Goal: Task Accomplishment & Management: Manage account settings

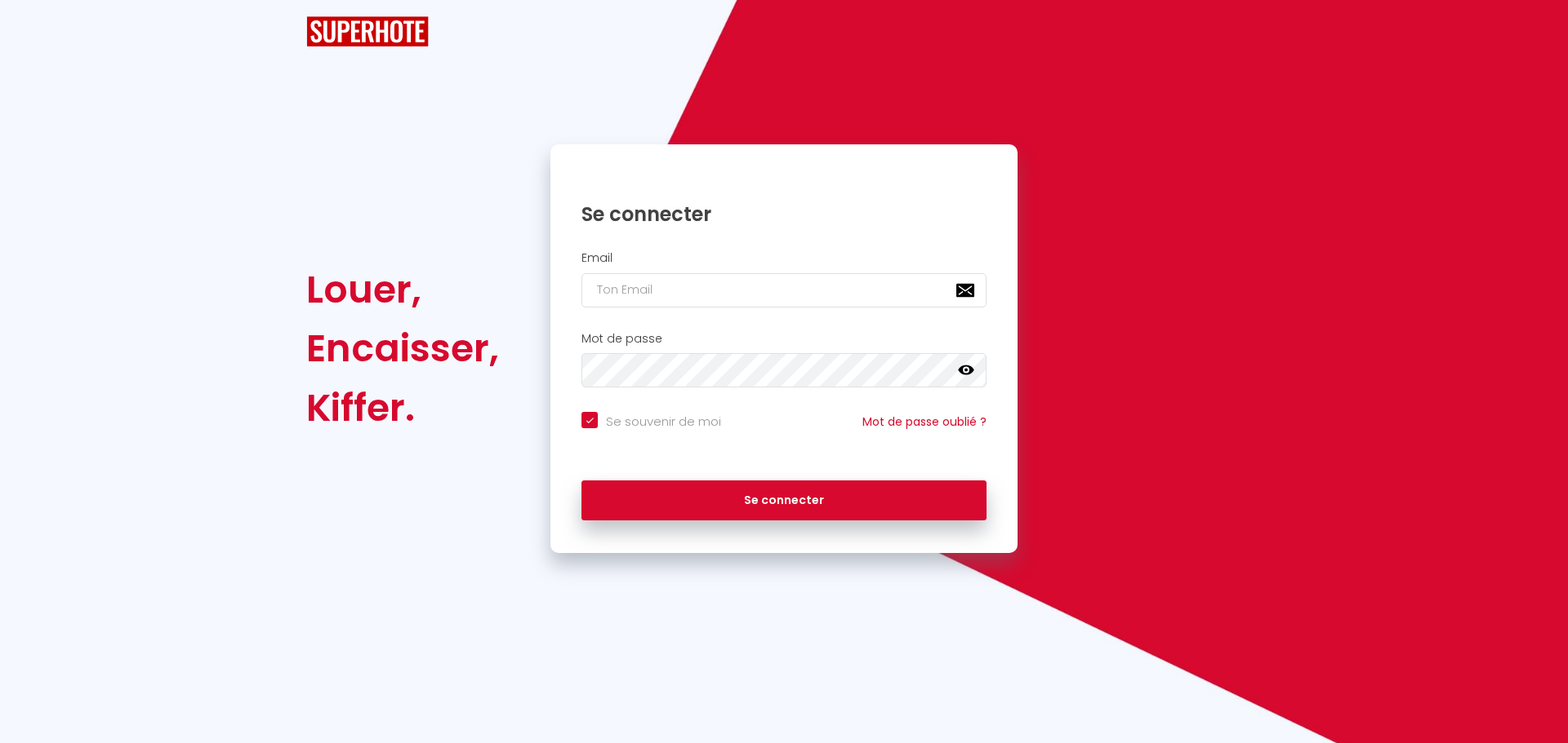
checkbox input "true"
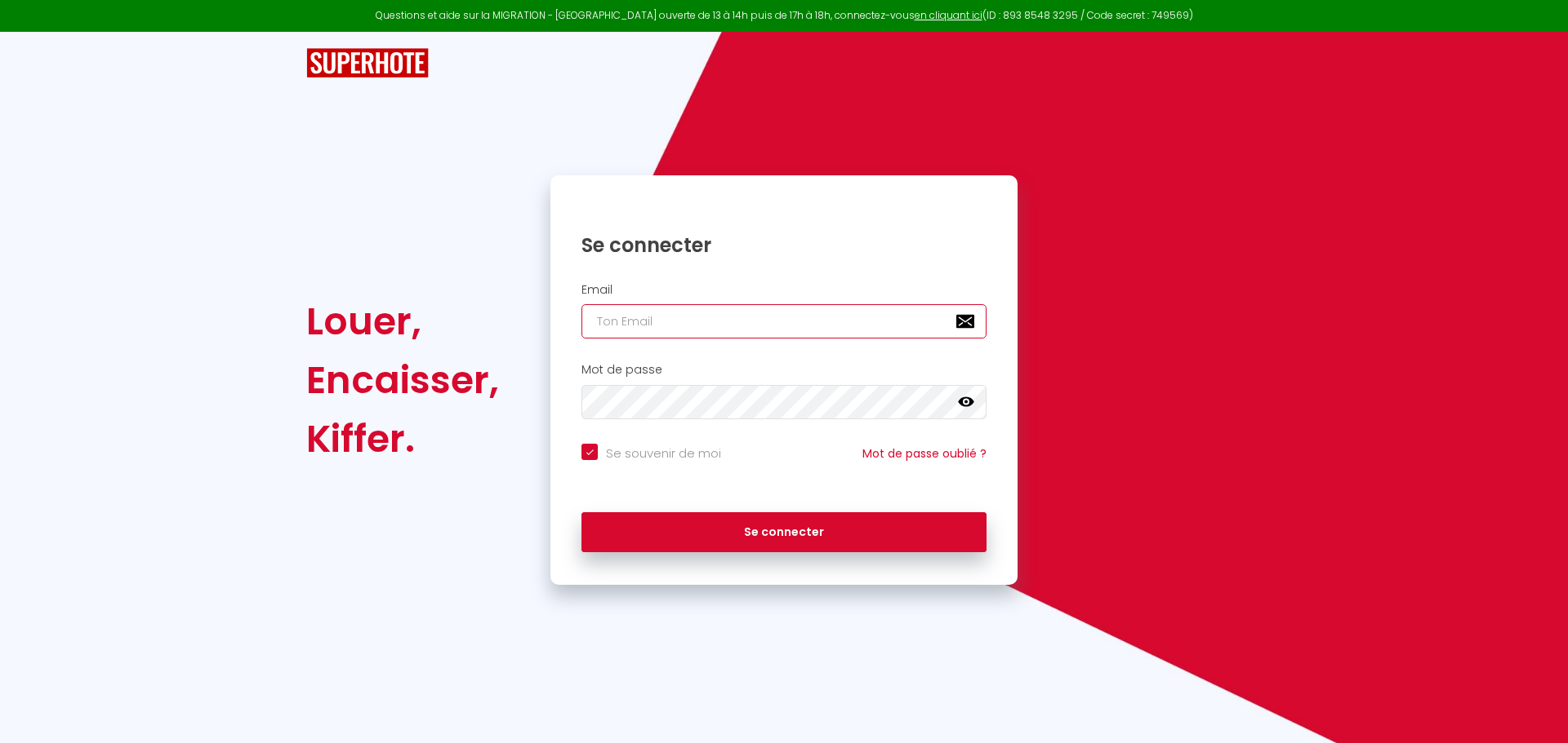
click at [618, 323] on input "email" at bounding box center [784, 321] width 405 height 34
type input "j"
checkbox input "true"
type input "jf"
checkbox input "true"
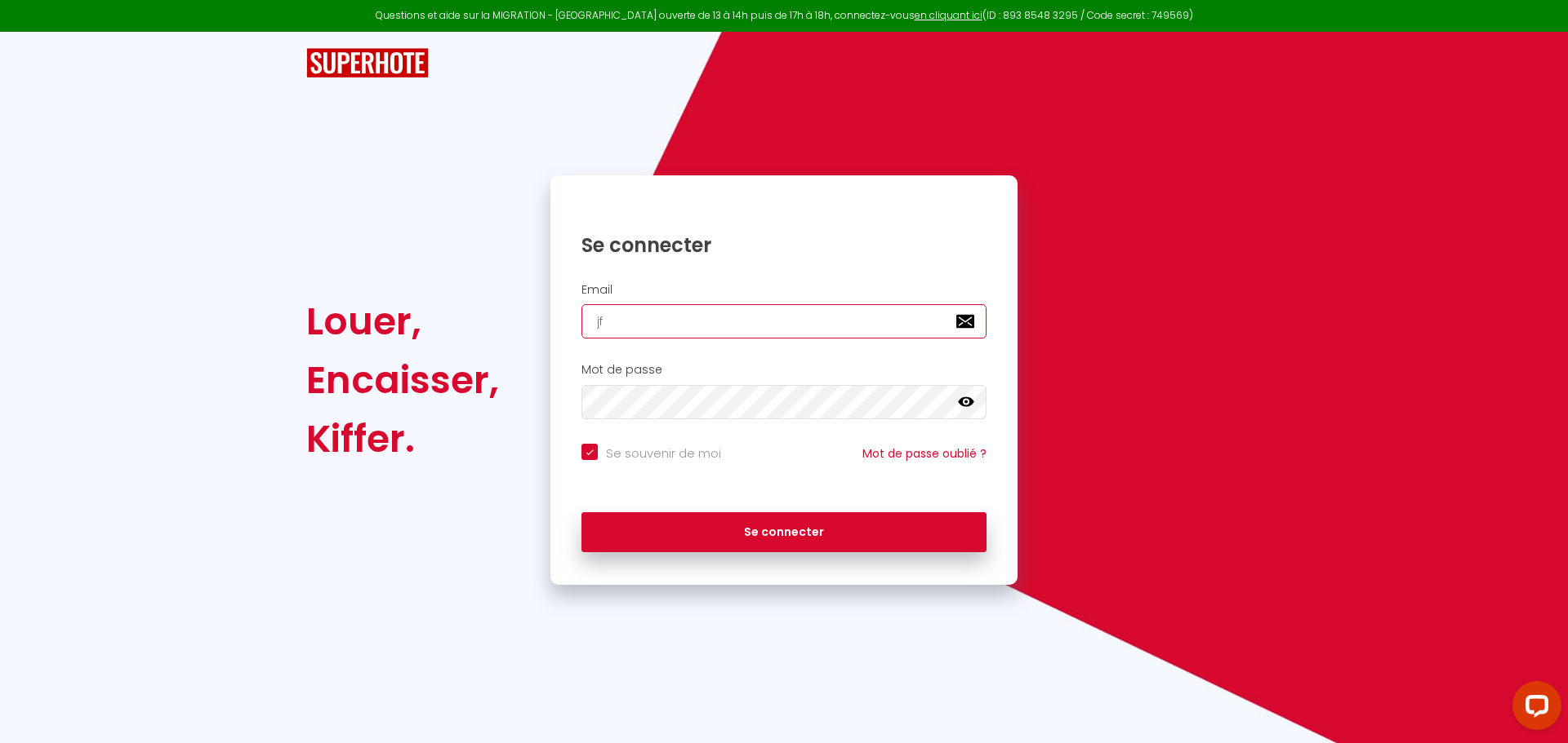
type input "jfp"
checkbox input "true"
type input "jfpo"
checkbox input "true"
type input "jfpou"
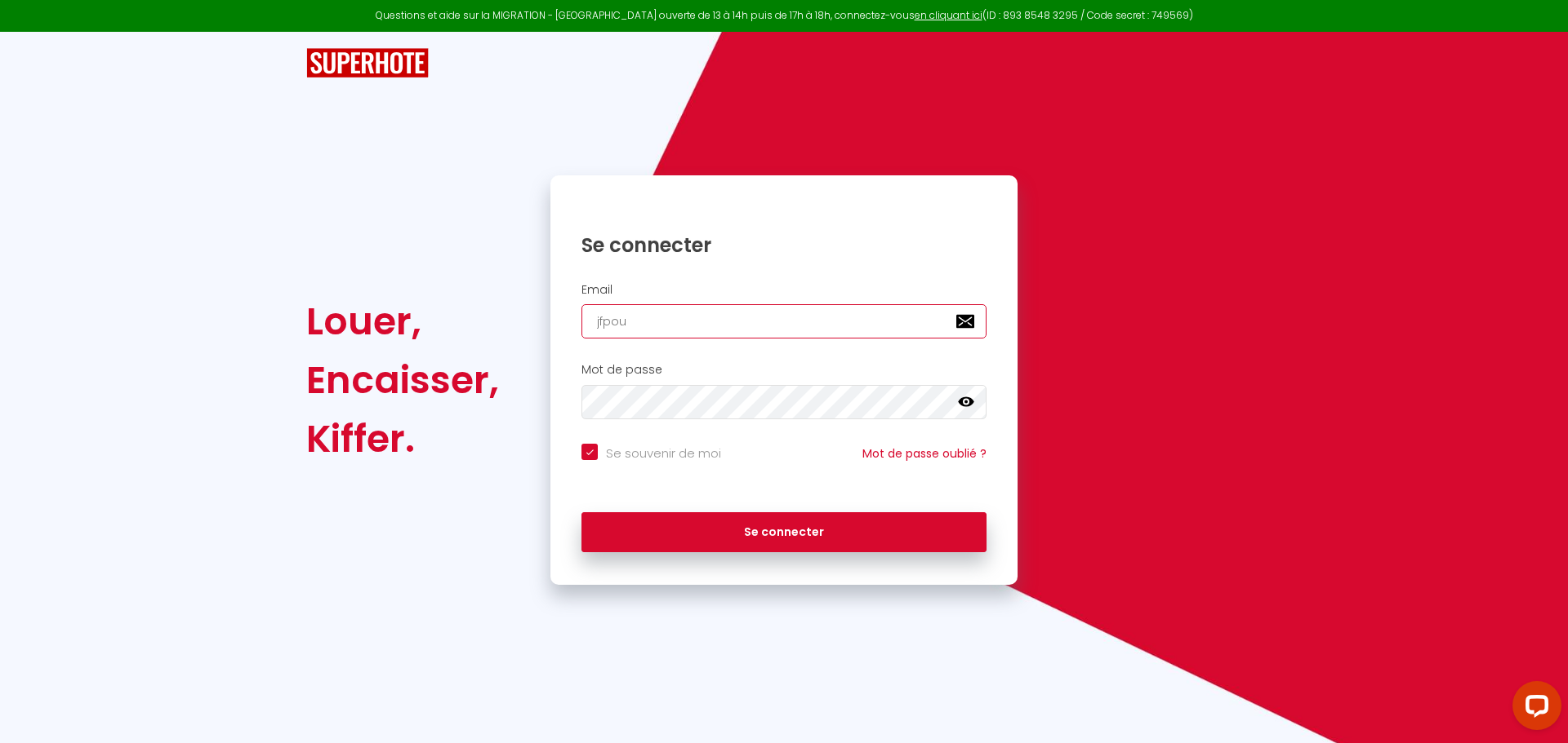
checkbox input "true"
type input "jfpoux"
checkbox input "true"
type input "jfpoux@"
checkbox input "true"
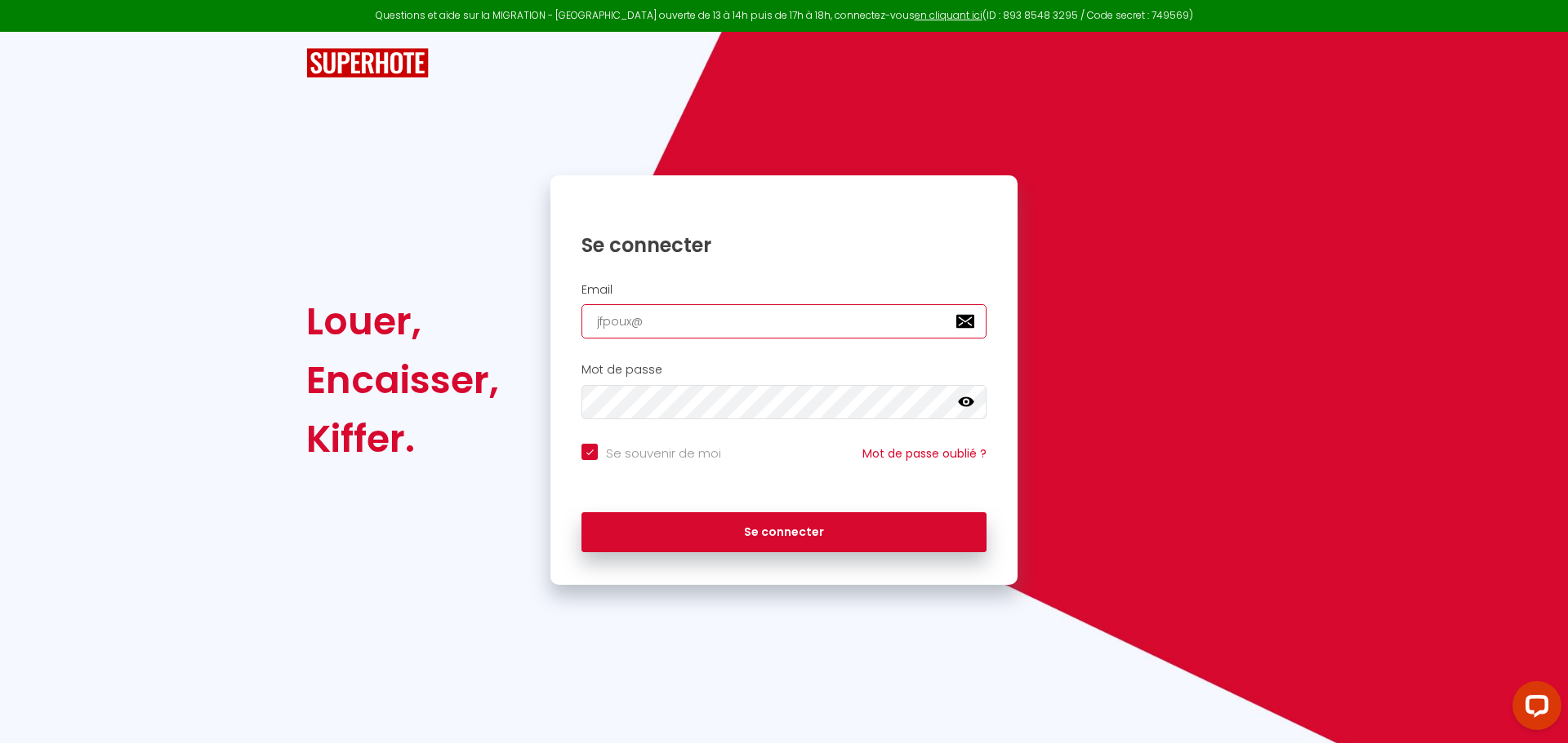
type input "jfpoux@h"
checkbox input "true"
type input "jfpoux@ho"
checkbox input "true"
type input "jfpoux@hot"
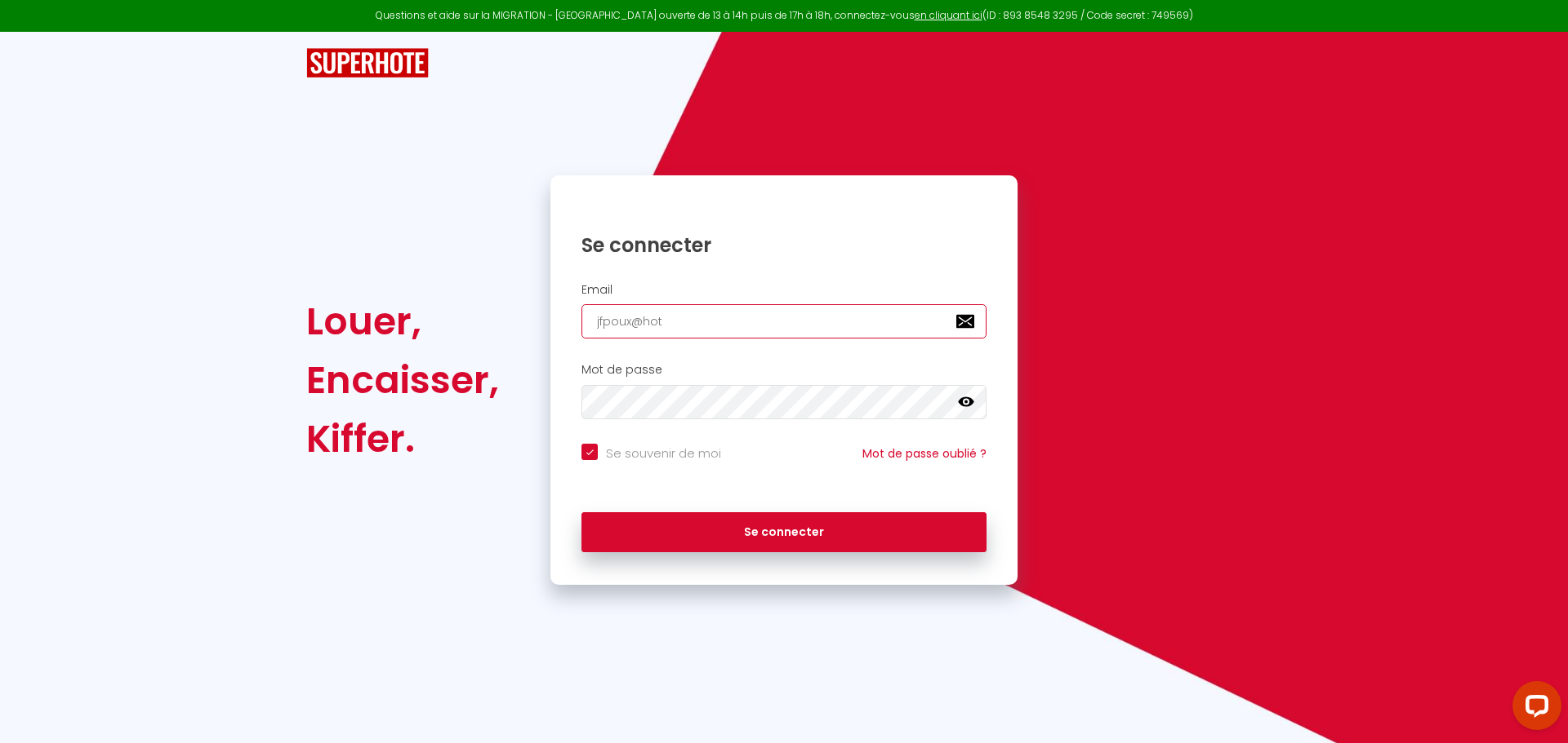
checkbox input "true"
type input "jfpoux@hotm"
checkbox input "true"
type input "jfpoux@hotma"
checkbox input "true"
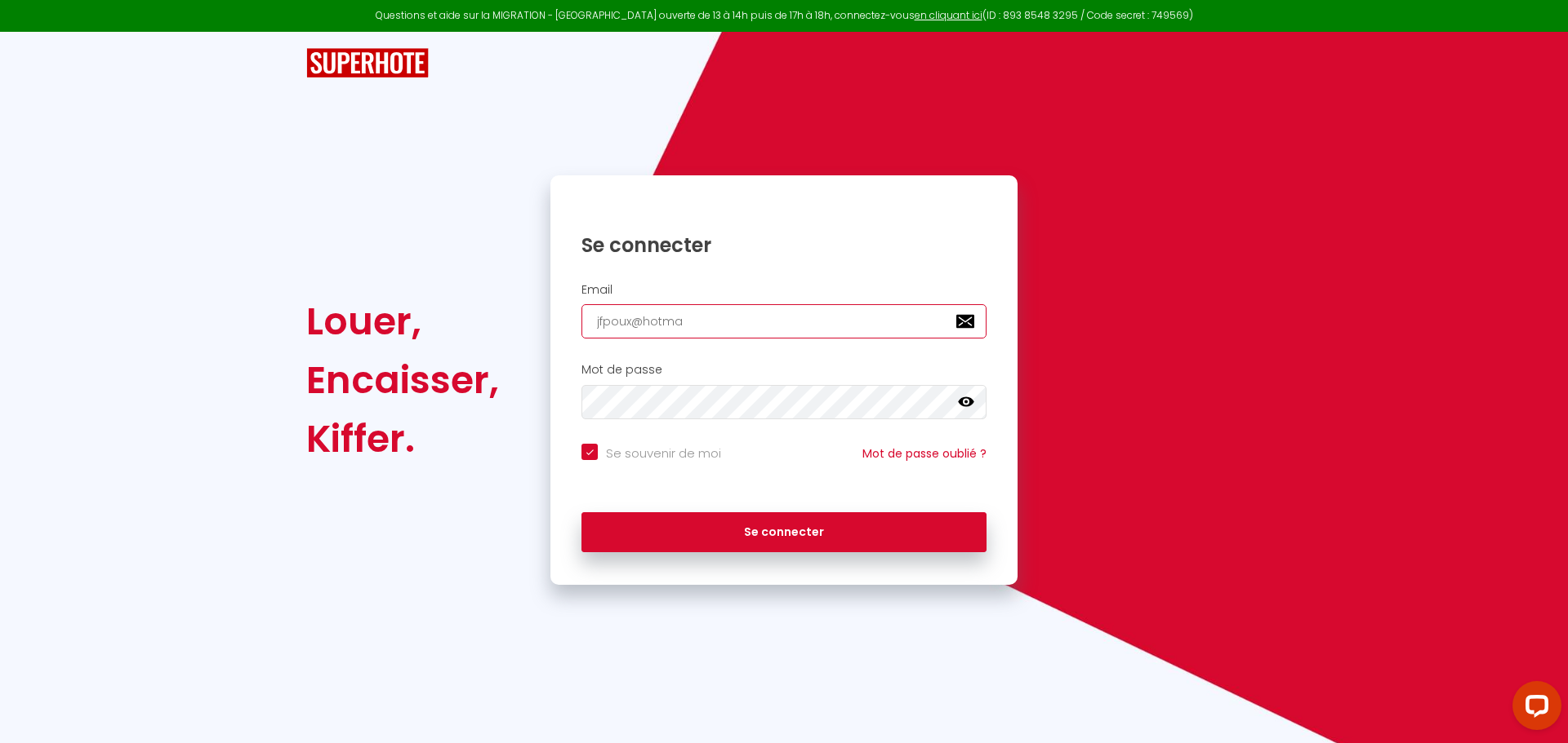
type input "jfpoux@hotmai"
checkbox input "true"
type input "[EMAIL_ADDRESS]"
checkbox input "true"
type input "[EMAIL_ADDRESS]."
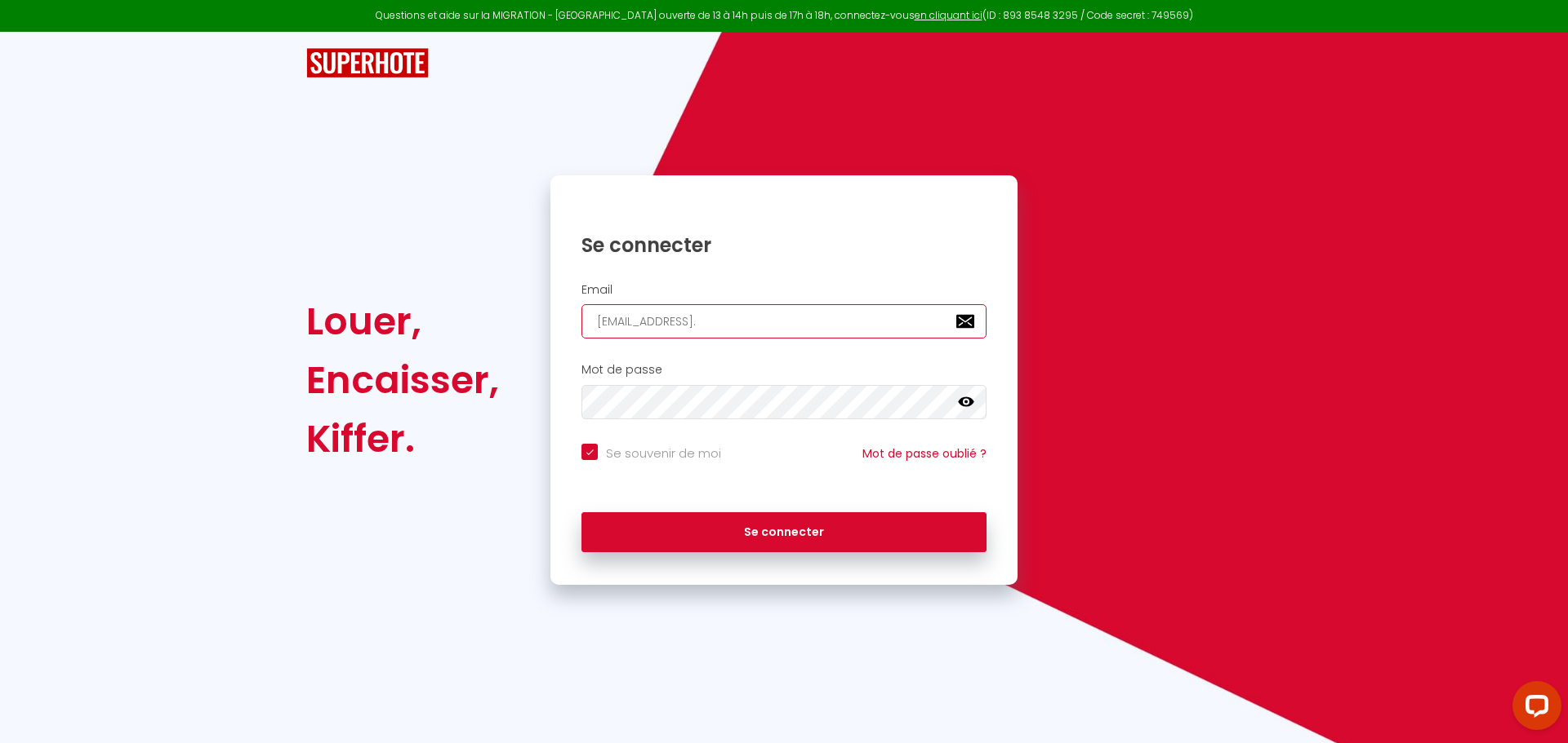
checkbox input "true"
type input "jfpoux@hotmail.f"
checkbox input "true"
type input "[EMAIL_ADDRESS][DOMAIN_NAME]"
checkbox input "true"
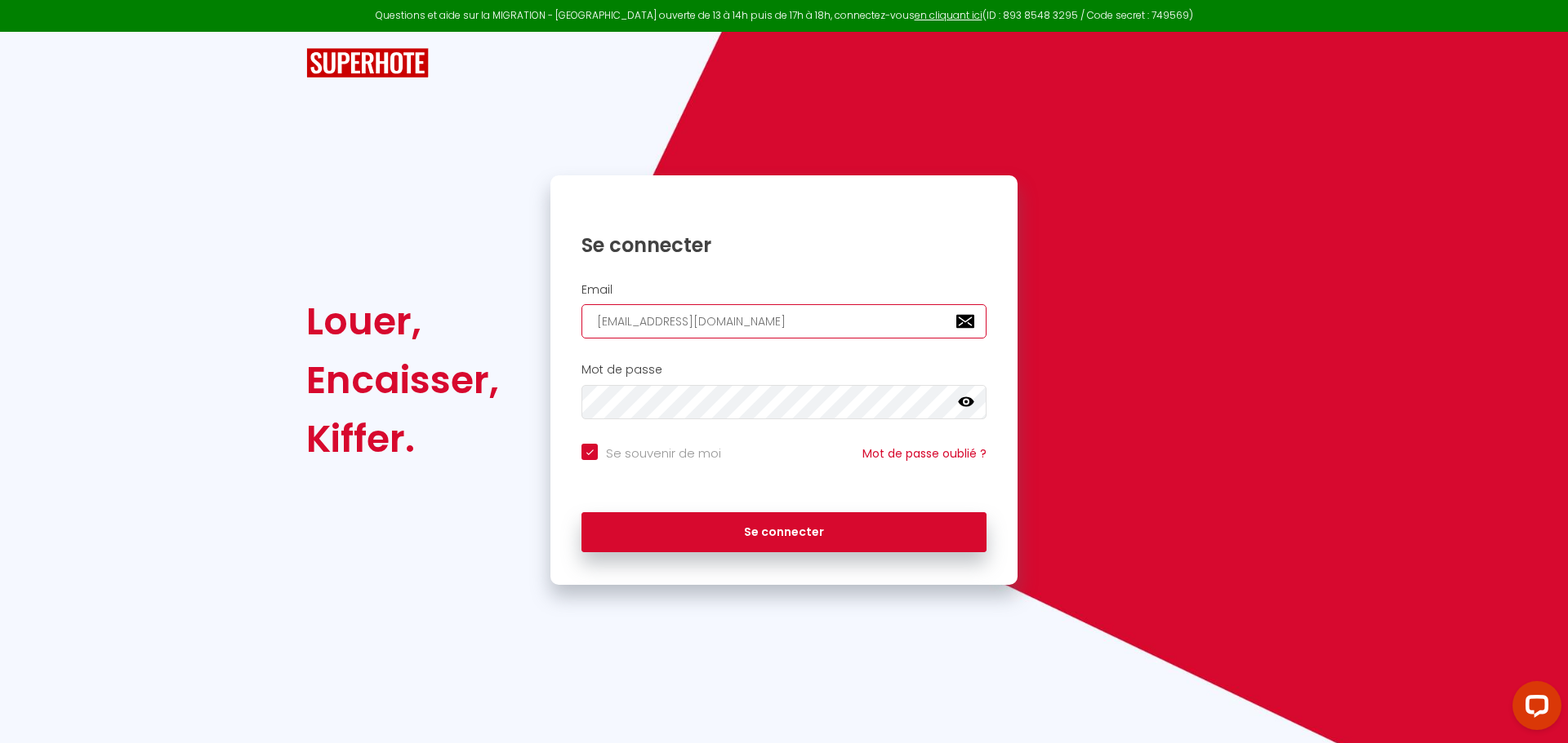
type input "[EMAIL_ADDRESS][DOMAIN_NAME]"
click at [582, 512] on button "Se connecter" at bounding box center [784, 533] width 405 height 41
checkbox input "true"
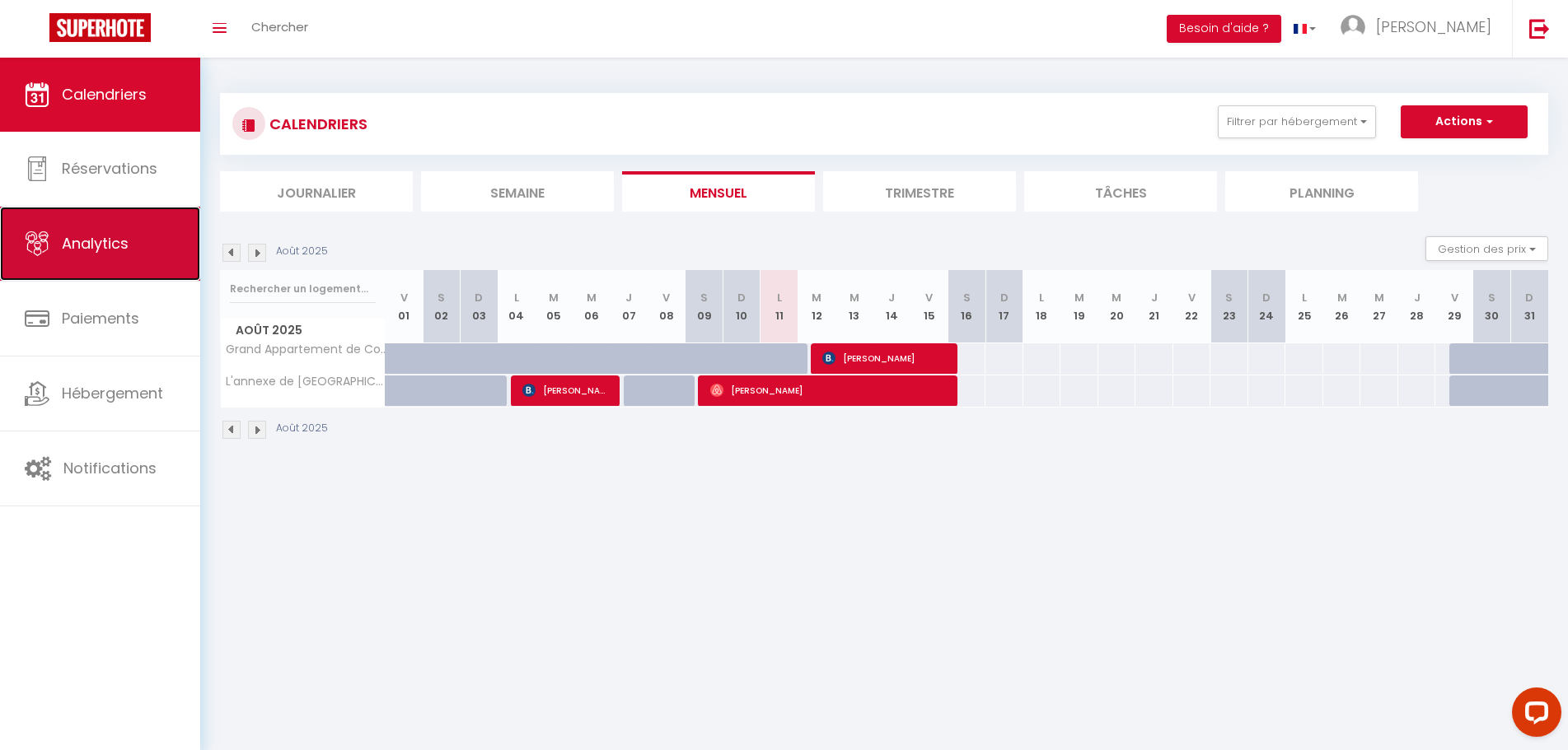
click at [129, 247] on span "Analytics" at bounding box center [95, 243] width 66 height 21
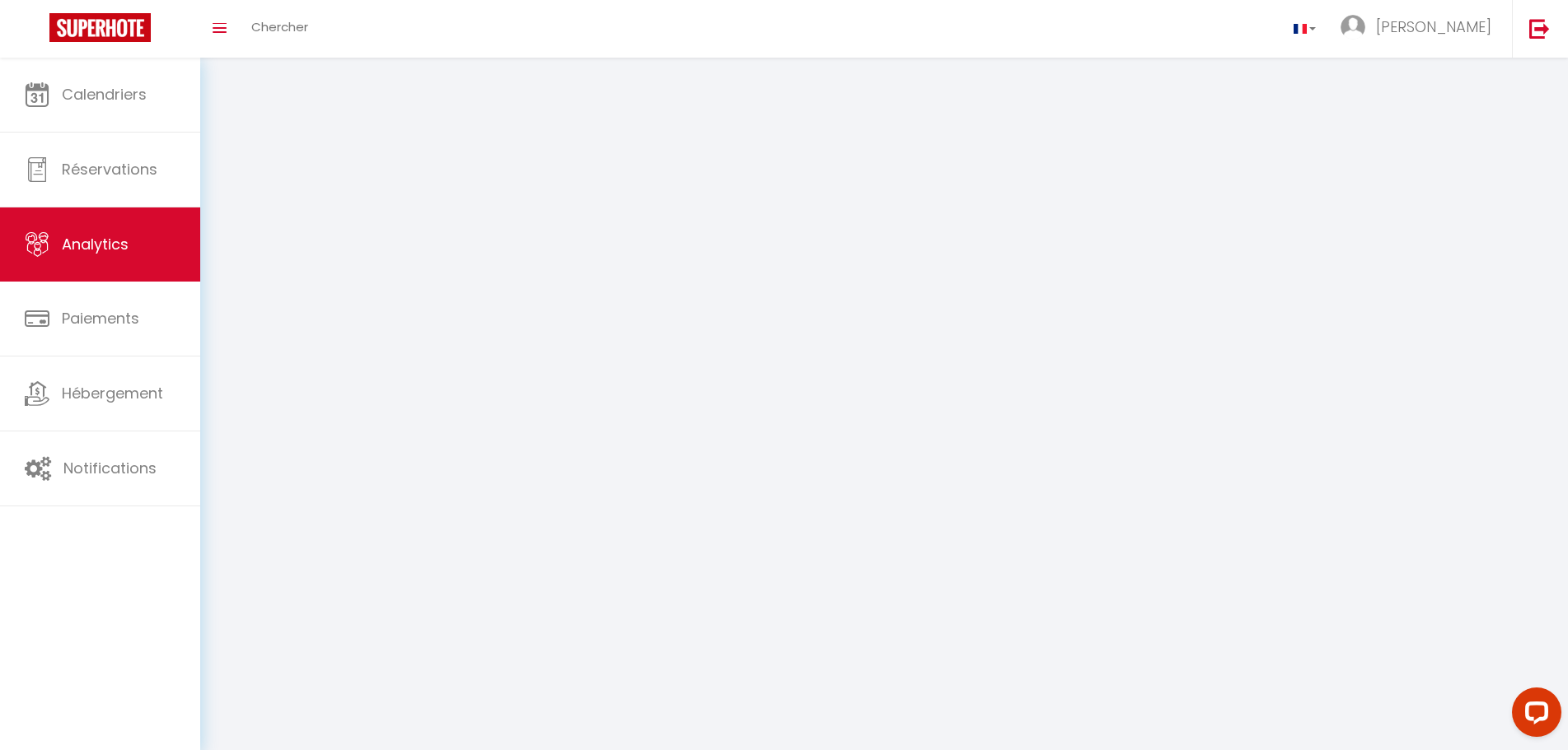
select select "2025"
select select "8"
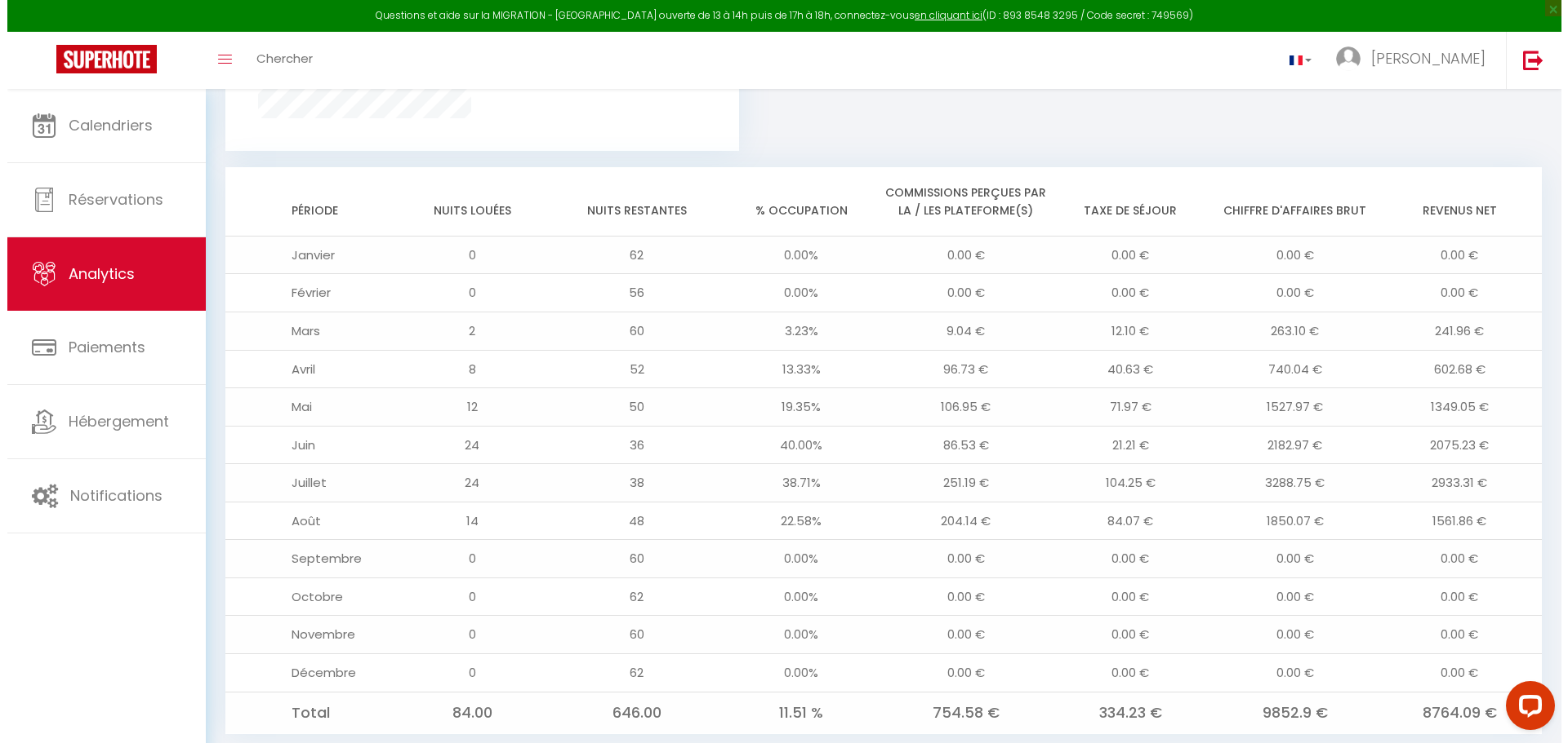
scroll to position [1310, 0]
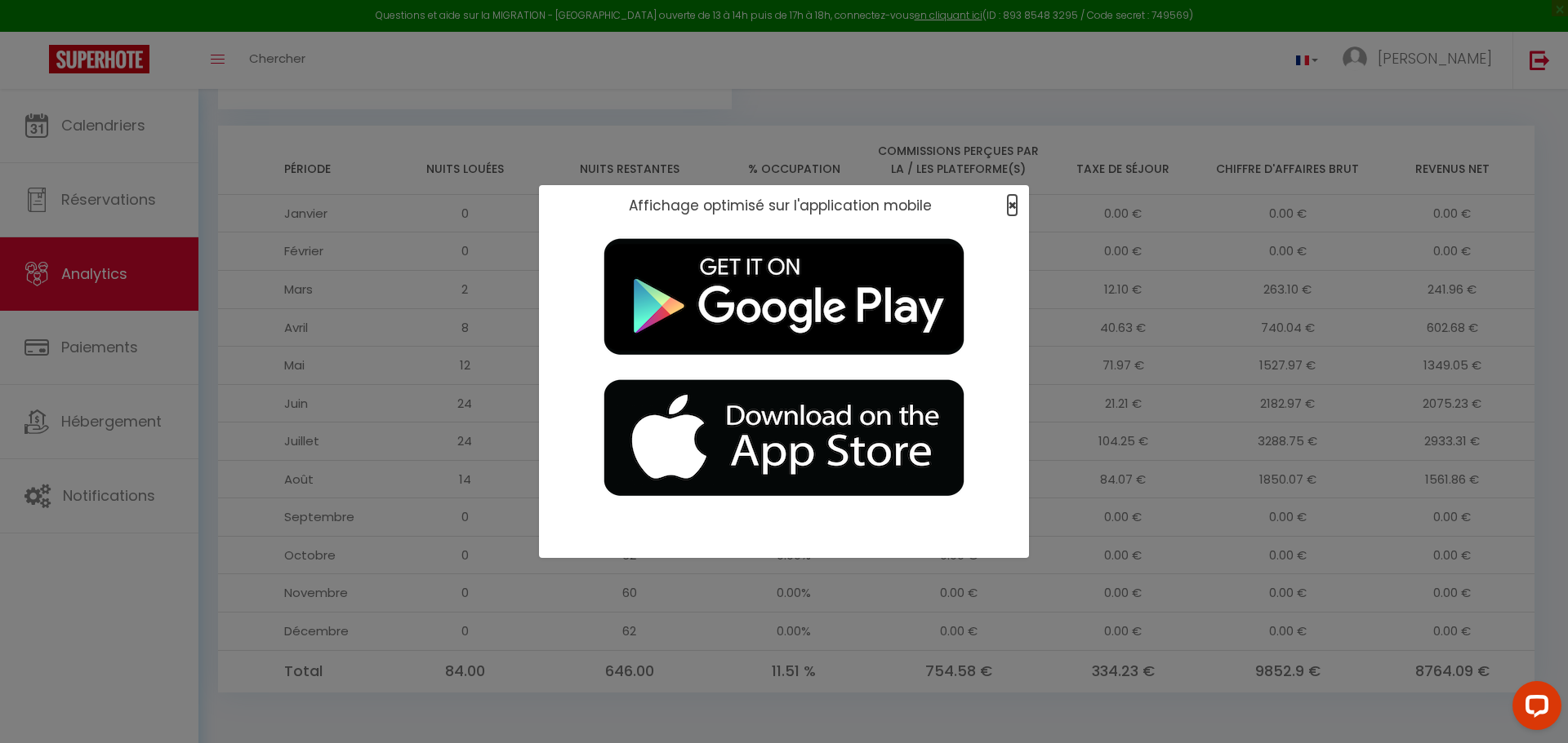
click at [1008, 202] on span "×" at bounding box center [1012, 205] width 9 height 21
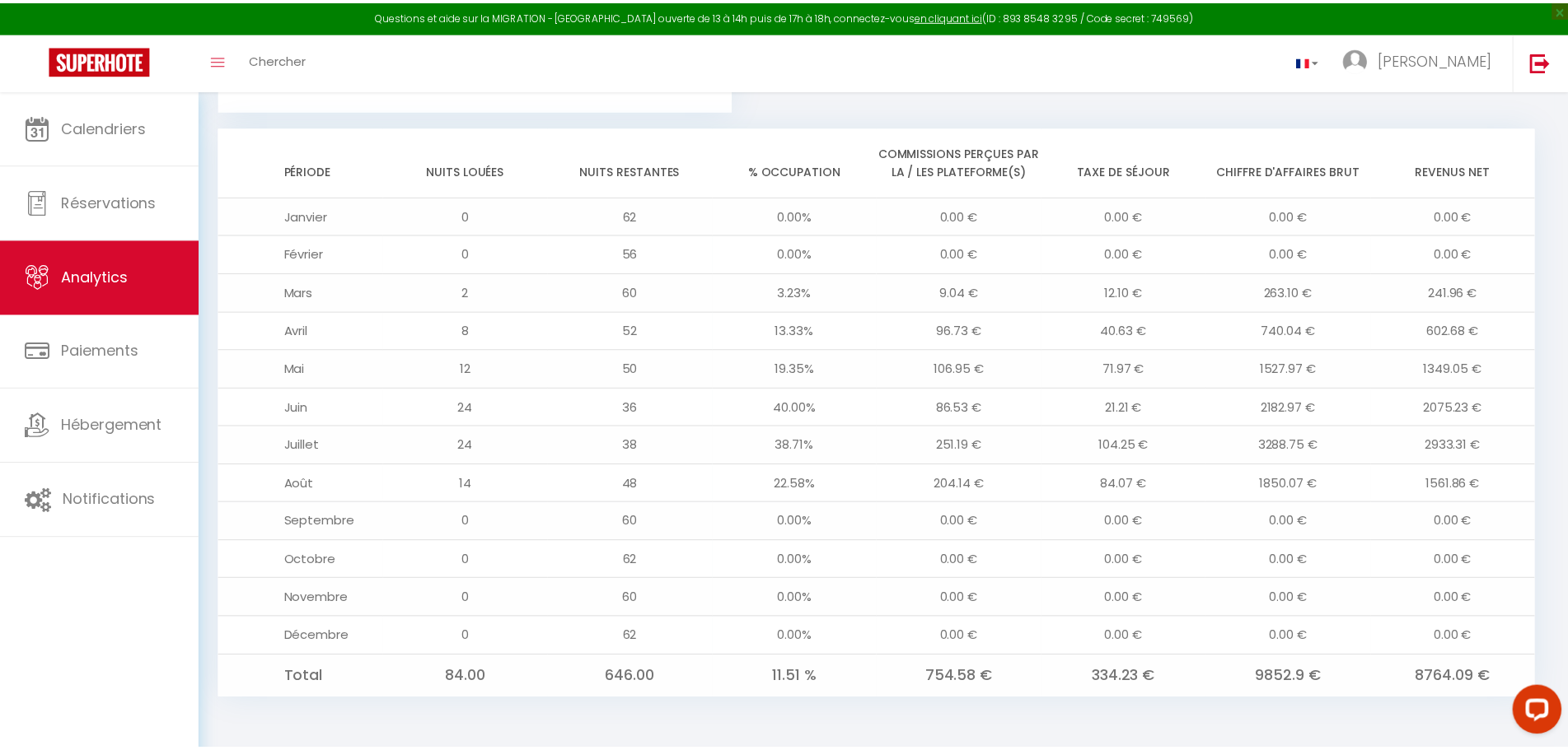
scroll to position [1288, 0]
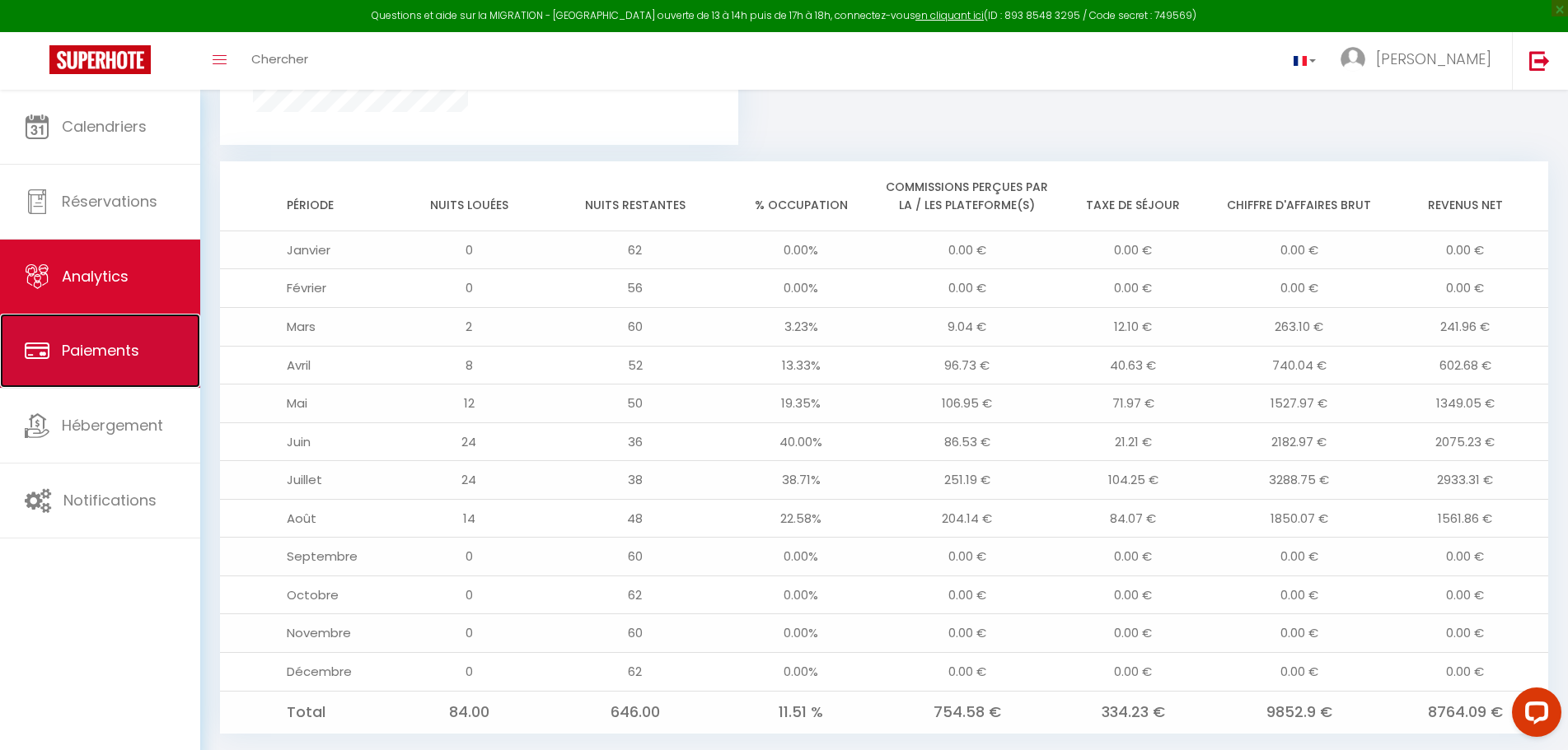
click at [104, 344] on span "Paiements" at bounding box center [101, 350] width 78 height 21
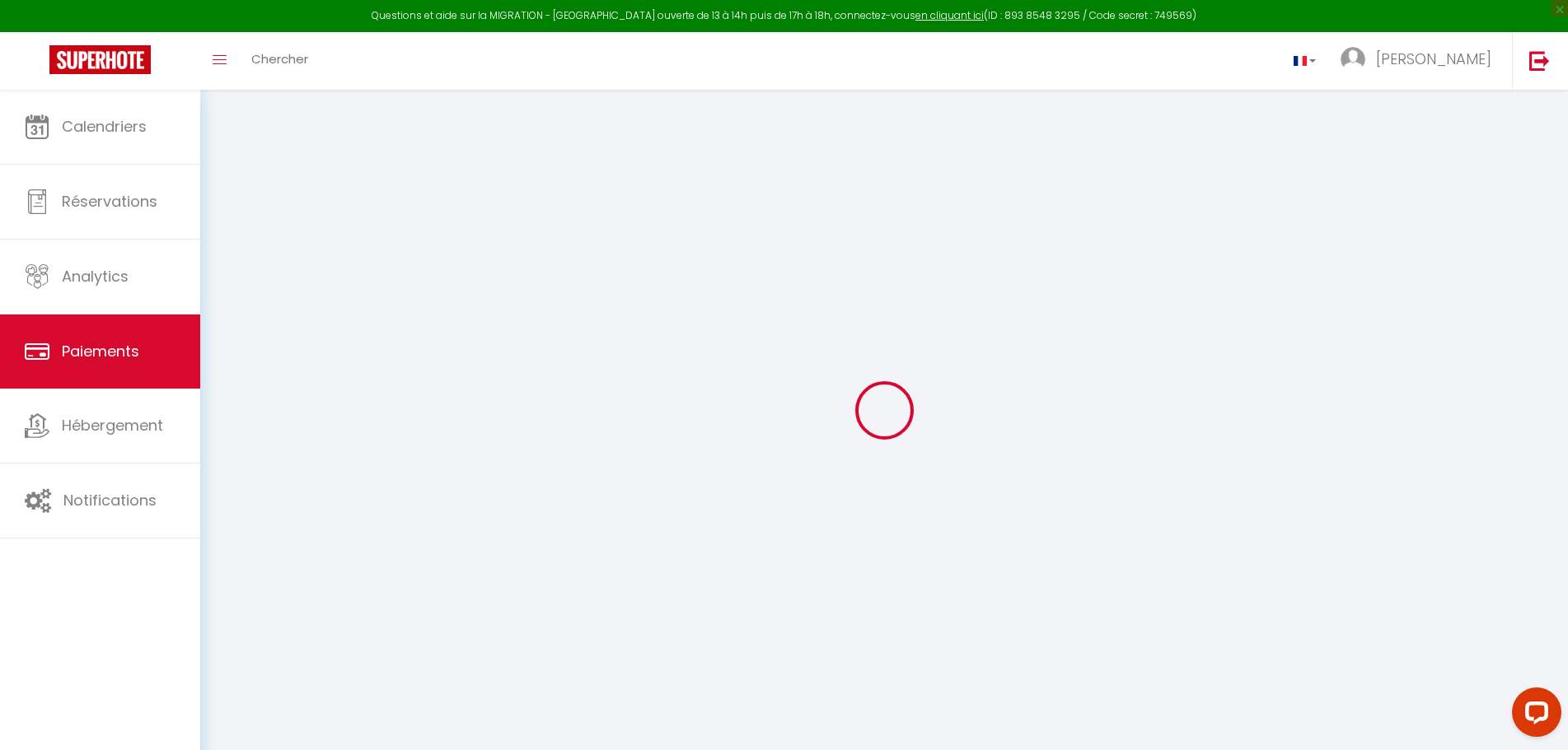
select select "2"
select select "0"
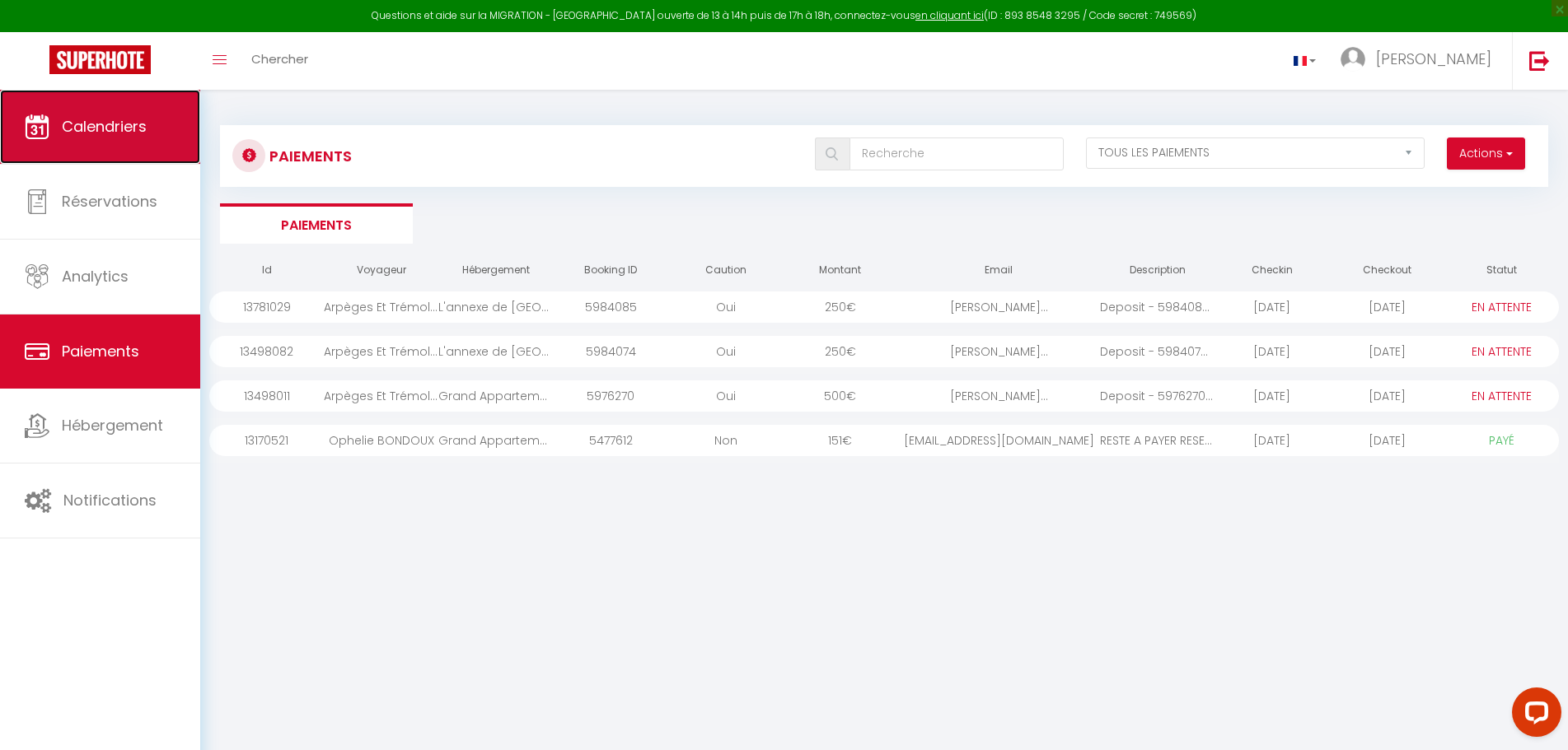
click at [162, 119] on link "Calendriers" at bounding box center [100, 127] width 200 height 74
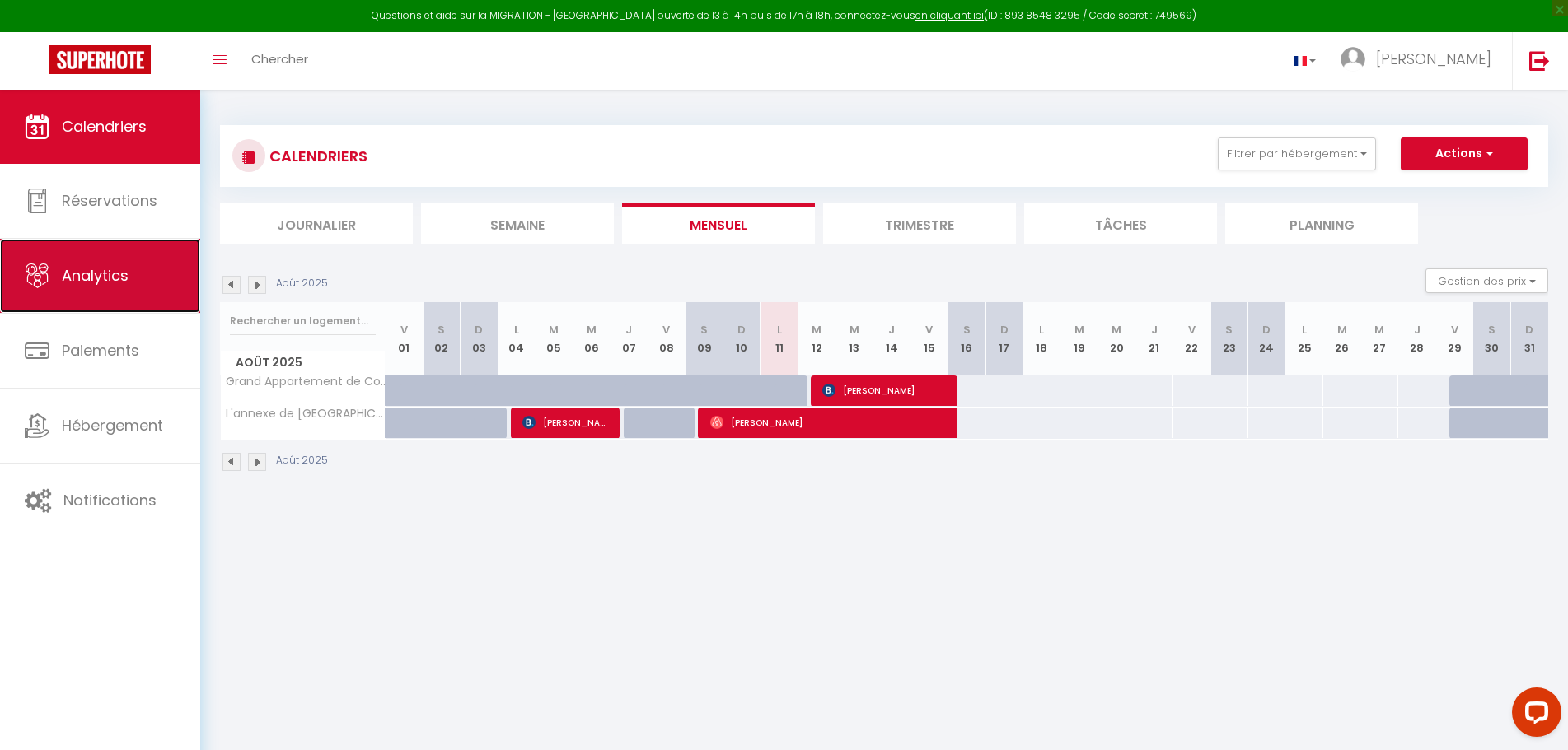
click at [146, 277] on link "Analytics" at bounding box center [100, 276] width 200 height 74
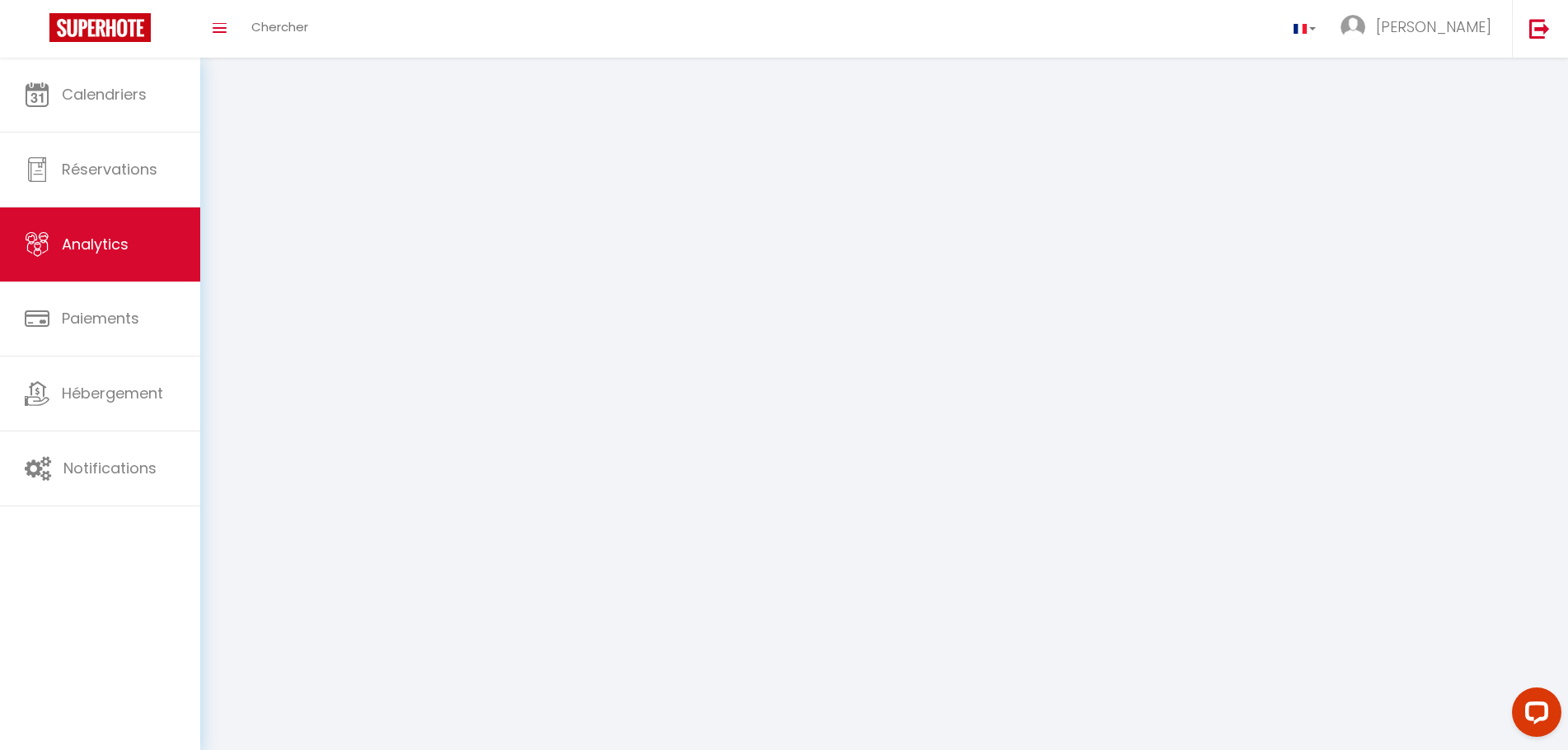
select select "2025"
select select "8"
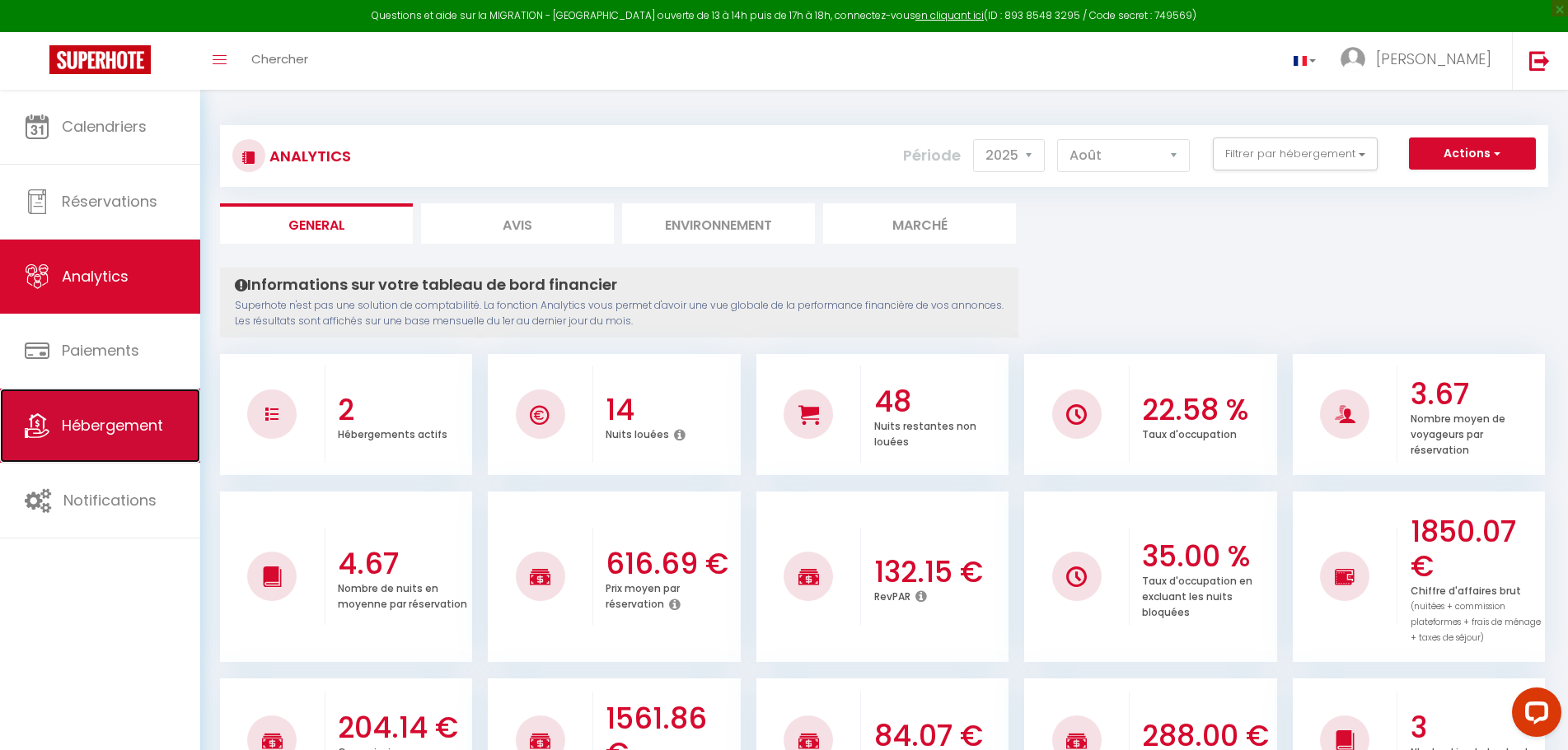
click at [107, 422] on span "Hébergement" at bounding box center [112, 425] width 101 height 21
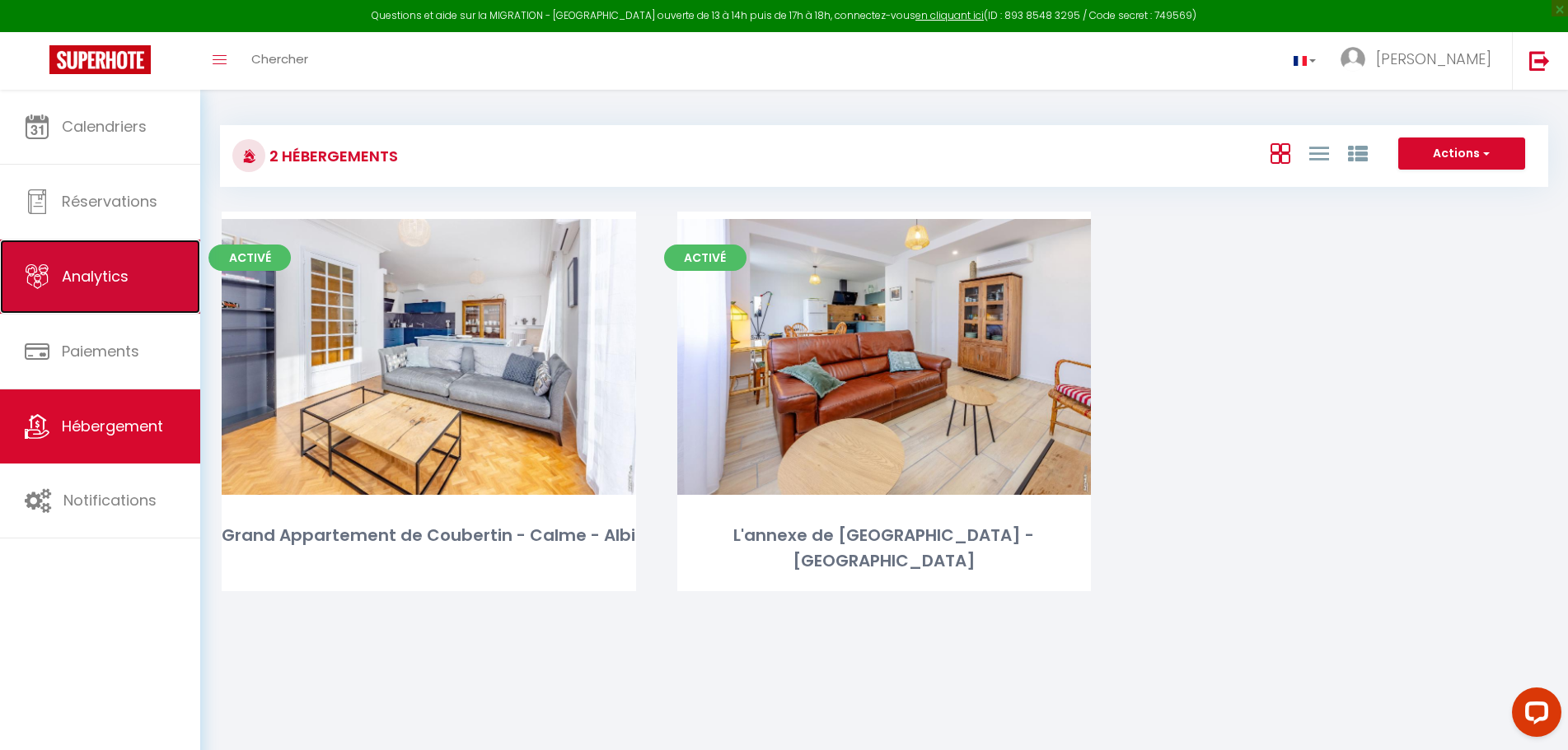
click at [157, 274] on link "Analytics" at bounding box center [100, 277] width 200 height 74
select select "2025"
select select "8"
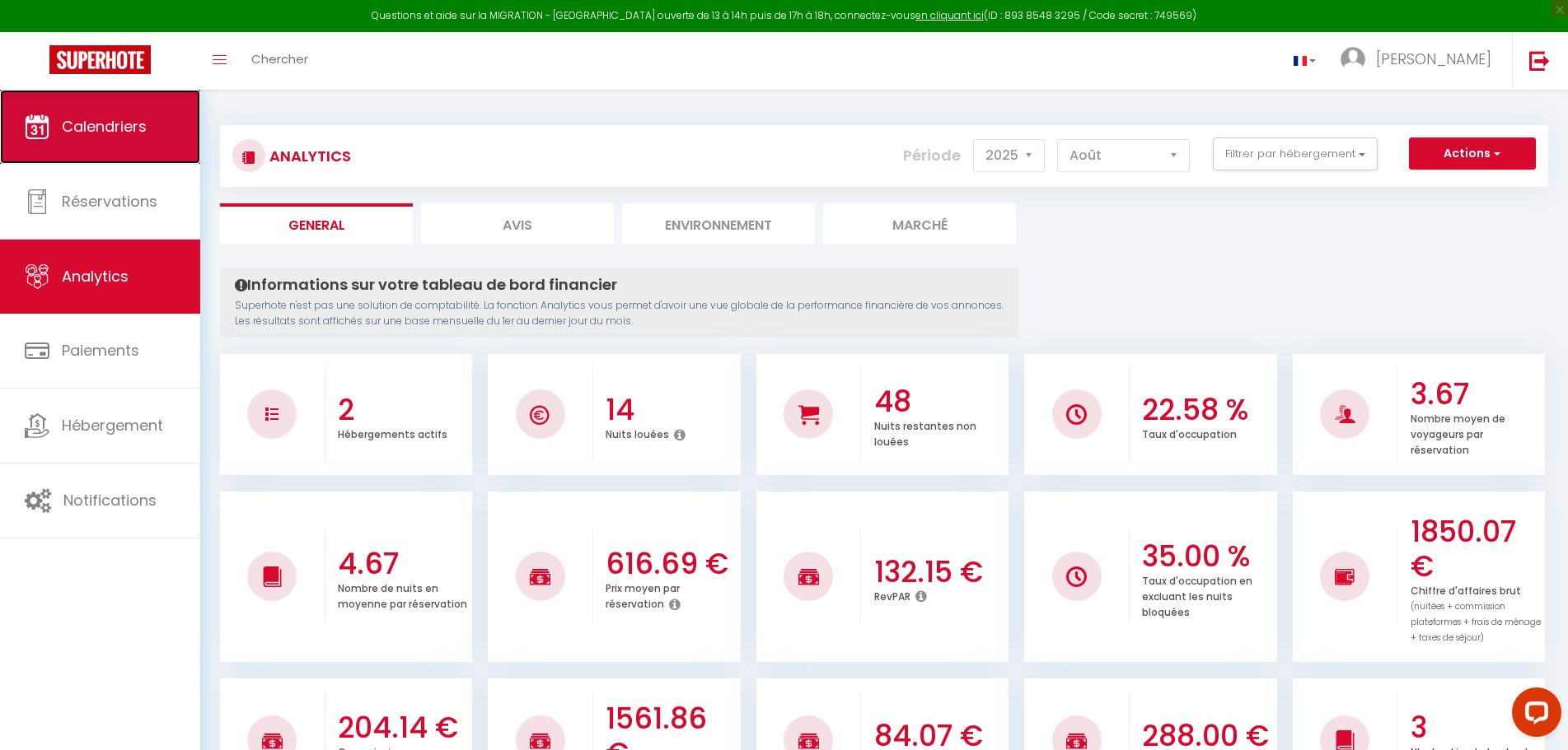
click at [157, 129] on link "Calendriers" at bounding box center [100, 127] width 200 height 74
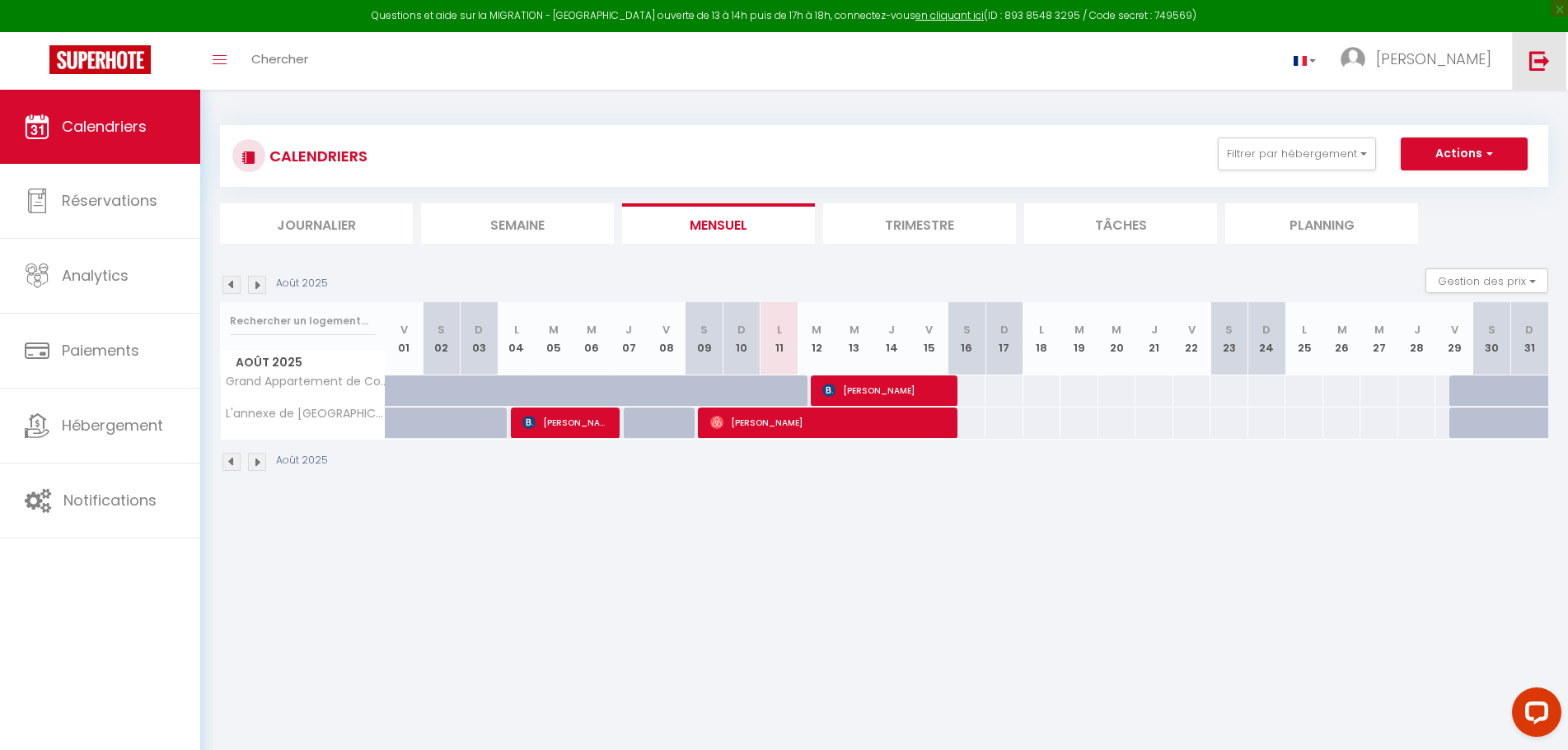
click at [1534, 55] on img at bounding box center [1540, 60] width 21 height 21
